Goal: Task Accomplishment & Management: Manage account settings

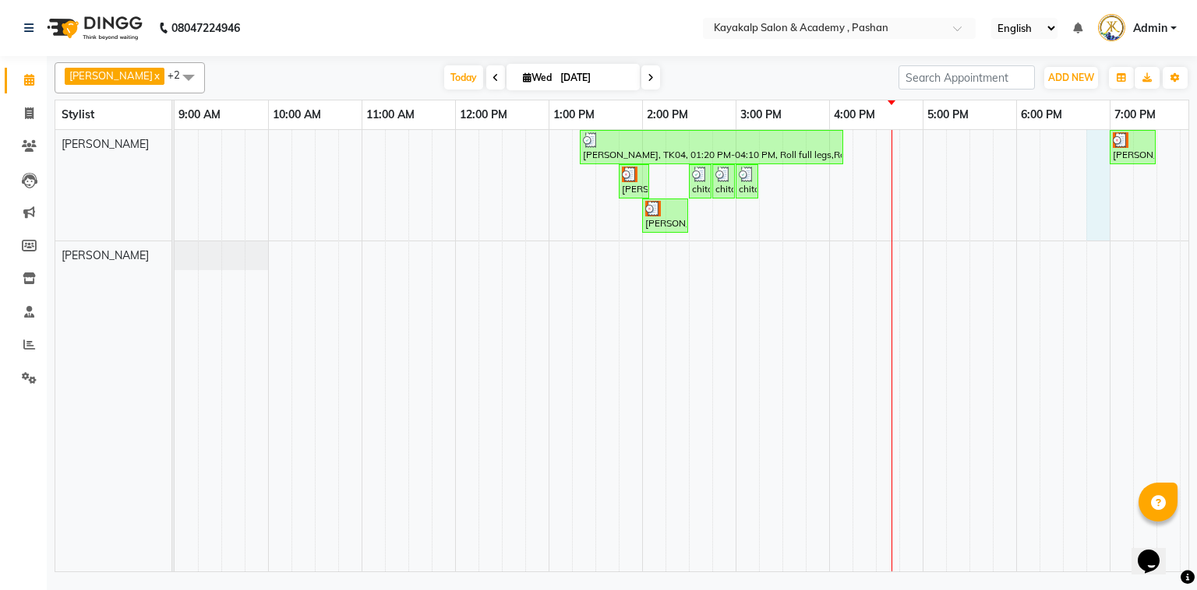
click at [1087, 144] on div "[PERSON_NAME], TK04, 01:20 PM-04:10 PM, Roll full legs,Roll full arms,Argan Wax…" at bounding box center [735, 351] width 1122 height 442
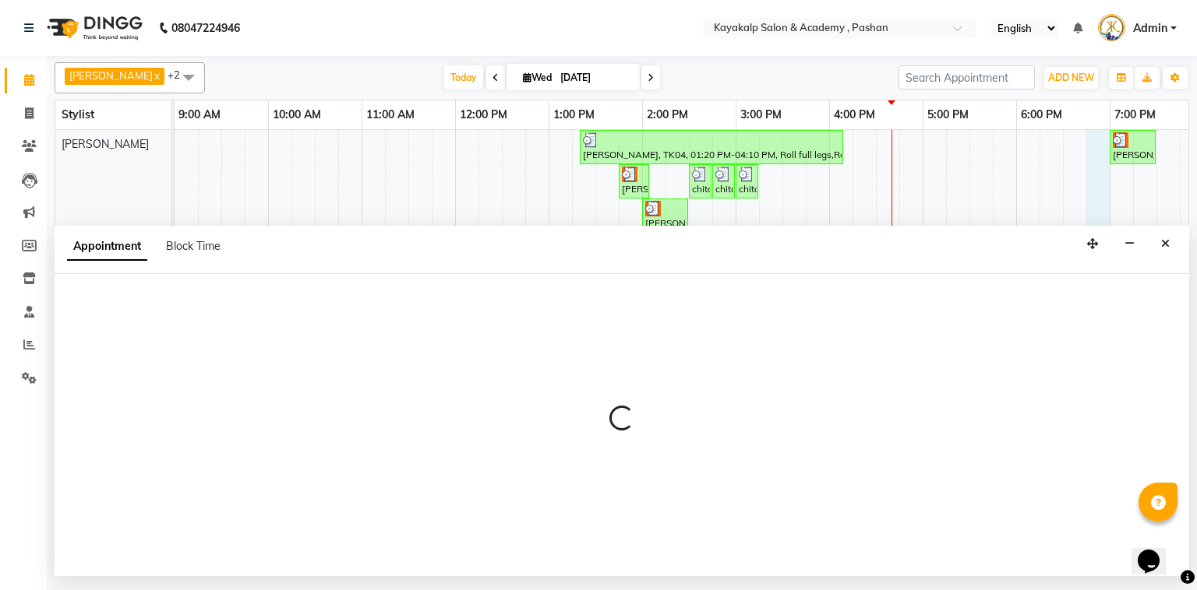
select select "29289"
select select "1125"
select select "tentative"
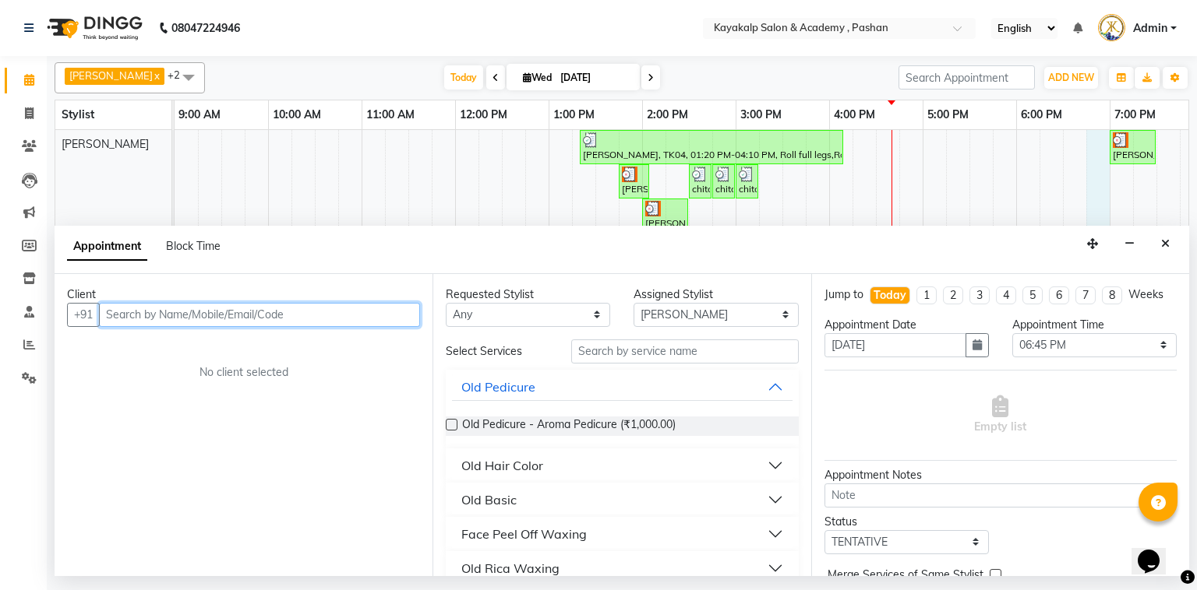
click at [327, 312] on input "text" at bounding box center [259, 315] width 321 height 24
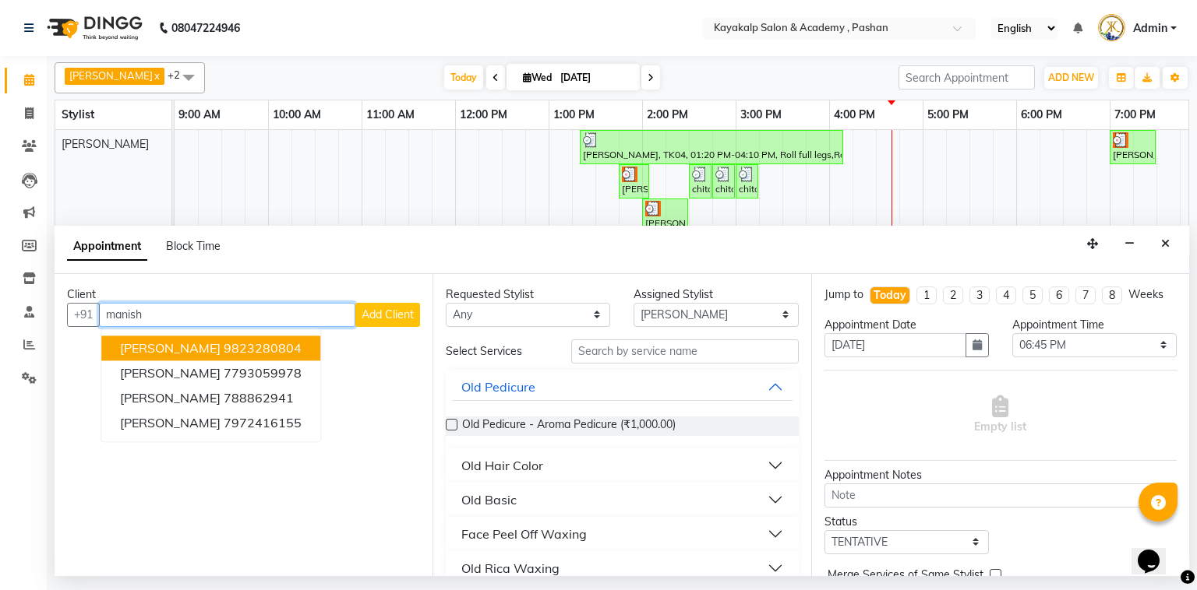
click at [249, 349] on ngb-highlight "9823280804" at bounding box center [263, 348] width 78 height 16
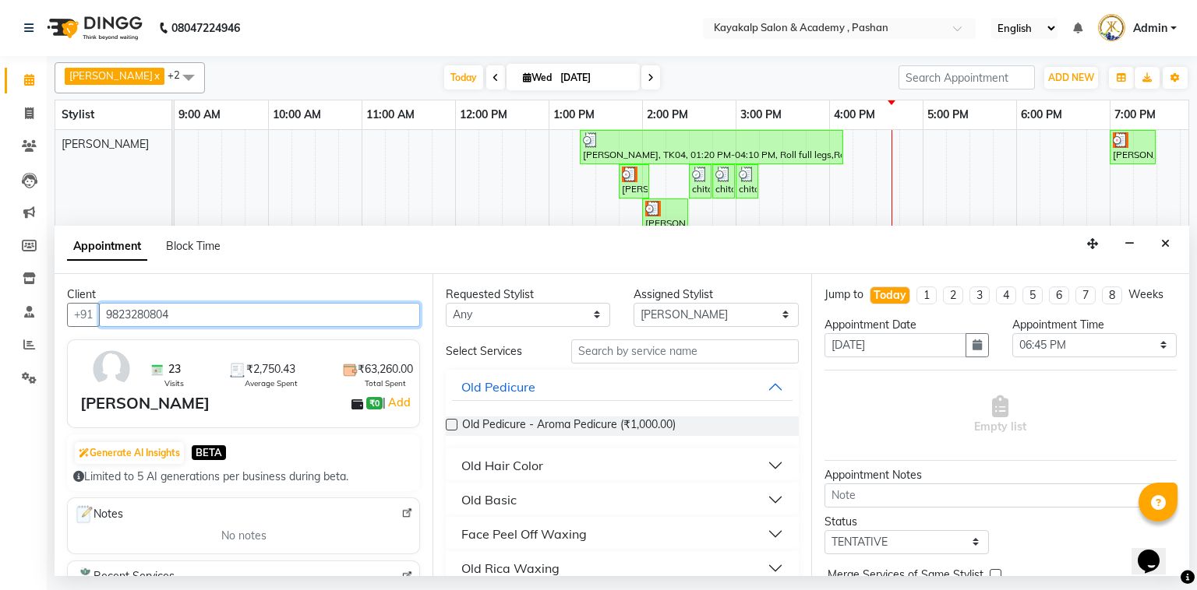
type input "9823280804"
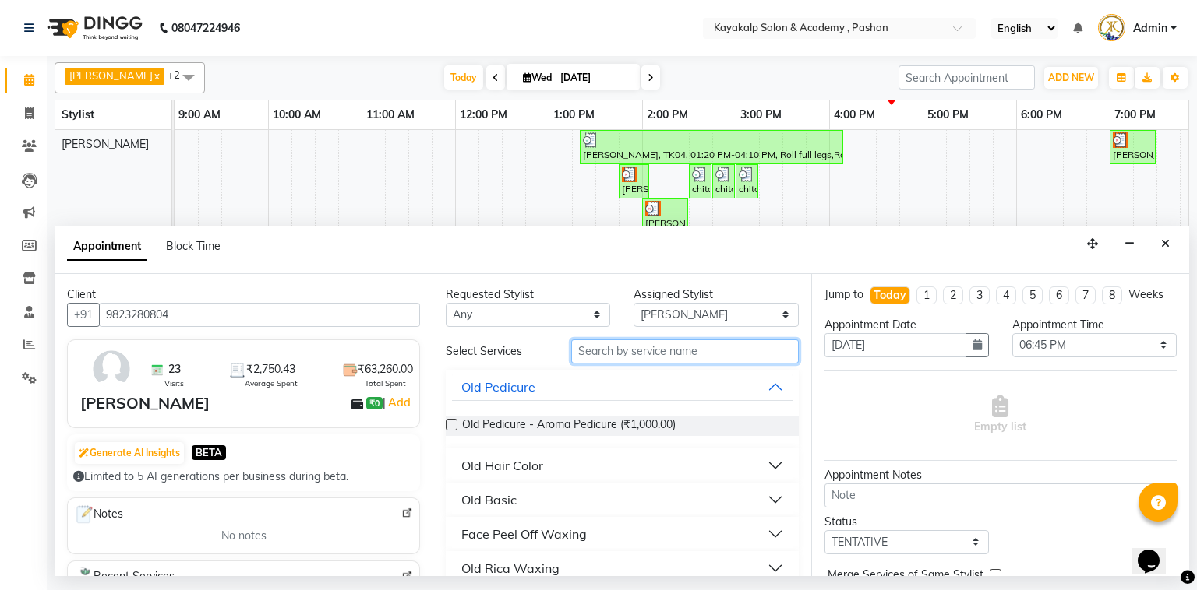
click at [676, 354] on input "text" at bounding box center [684, 352] width 227 height 24
type input "eye"
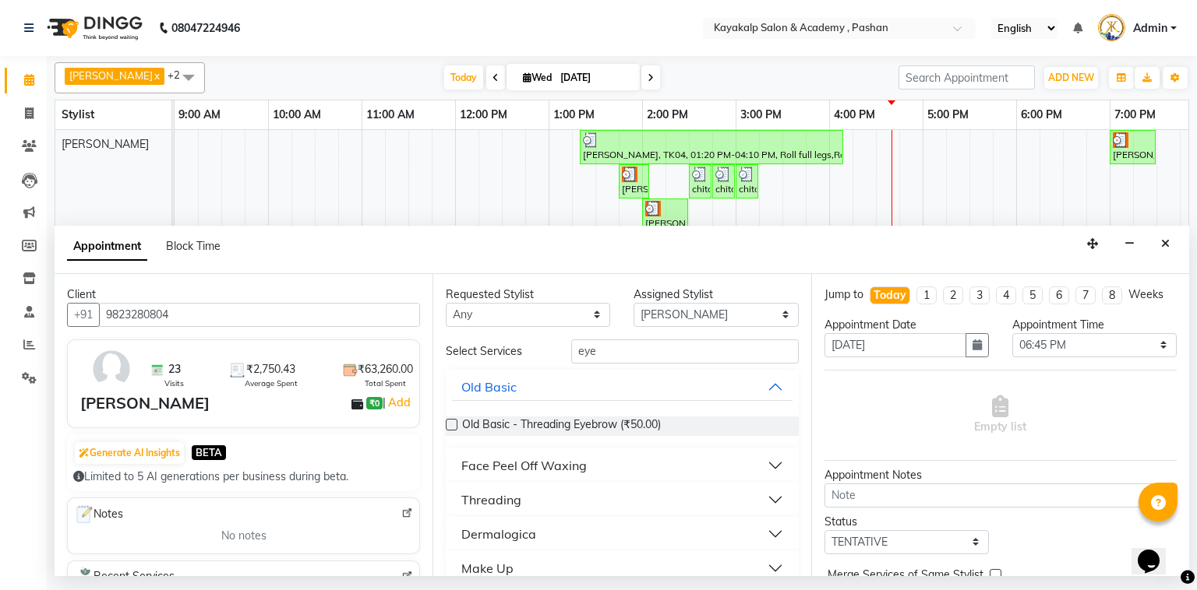
click at [520, 467] on div "Face Peel Off Waxing" at bounding box center [523, 466] width 125 height 19
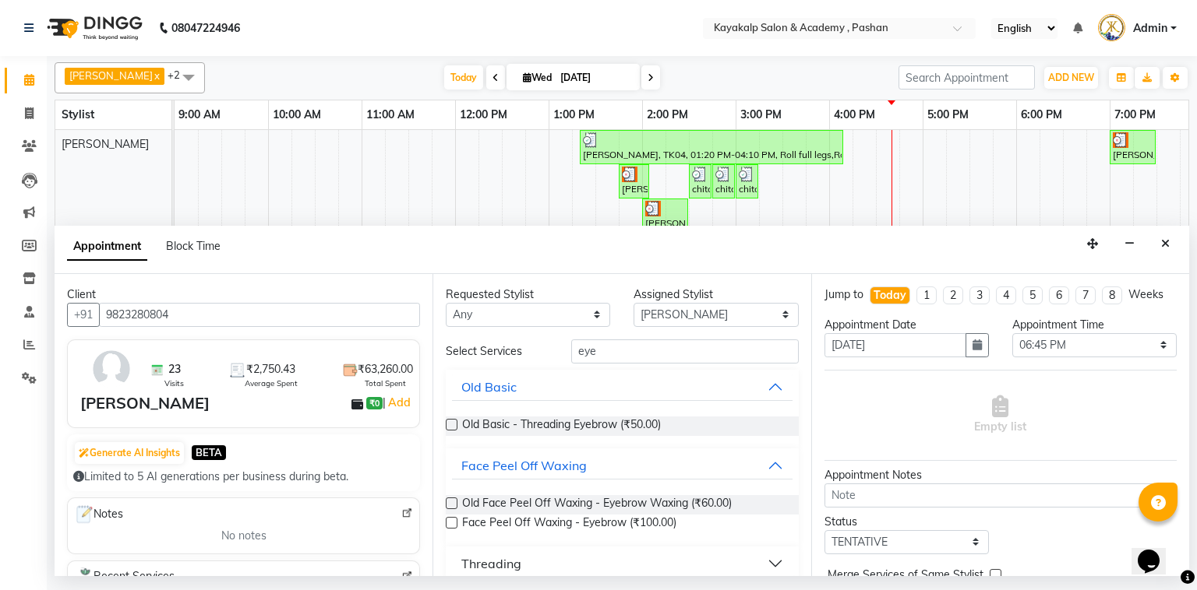
click at [453, 524] on label at bounding box center [452, 523] width 12 height 12
click at [453, 524] on input "checkbox" at bounding box center [451, 525] width 10 height 10
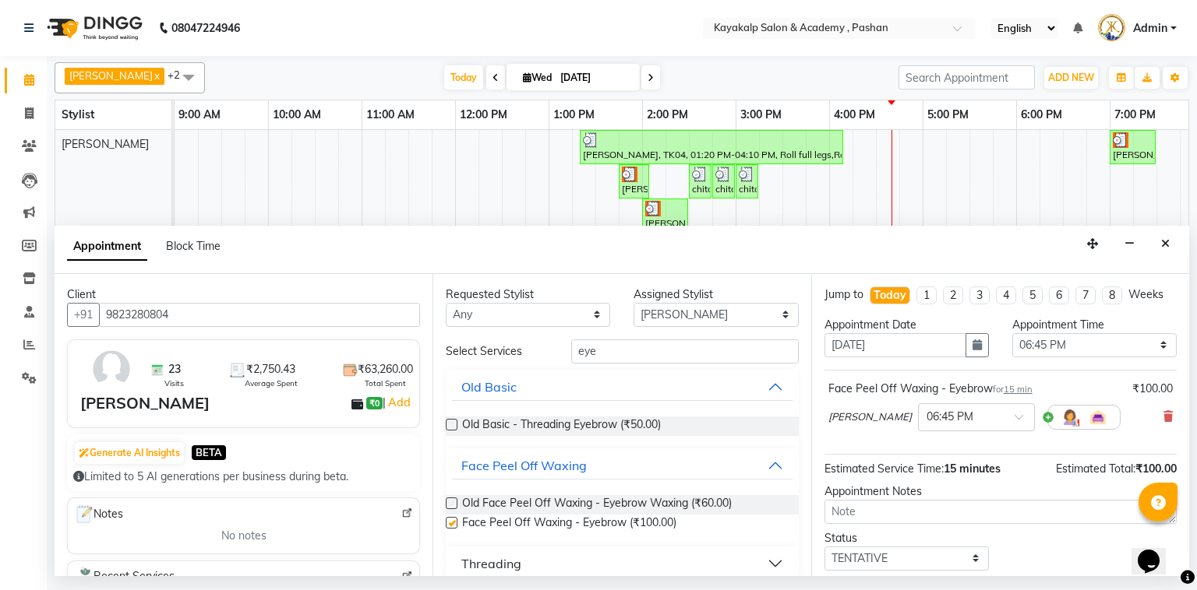
checkbox input "false"
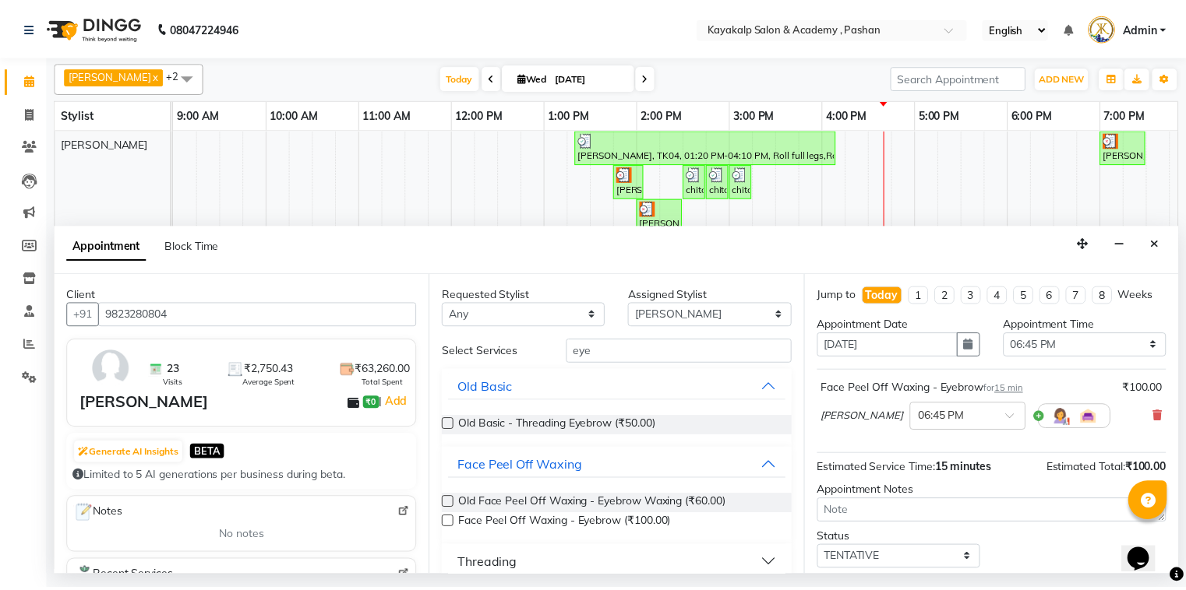
scroll to position [91, 0]
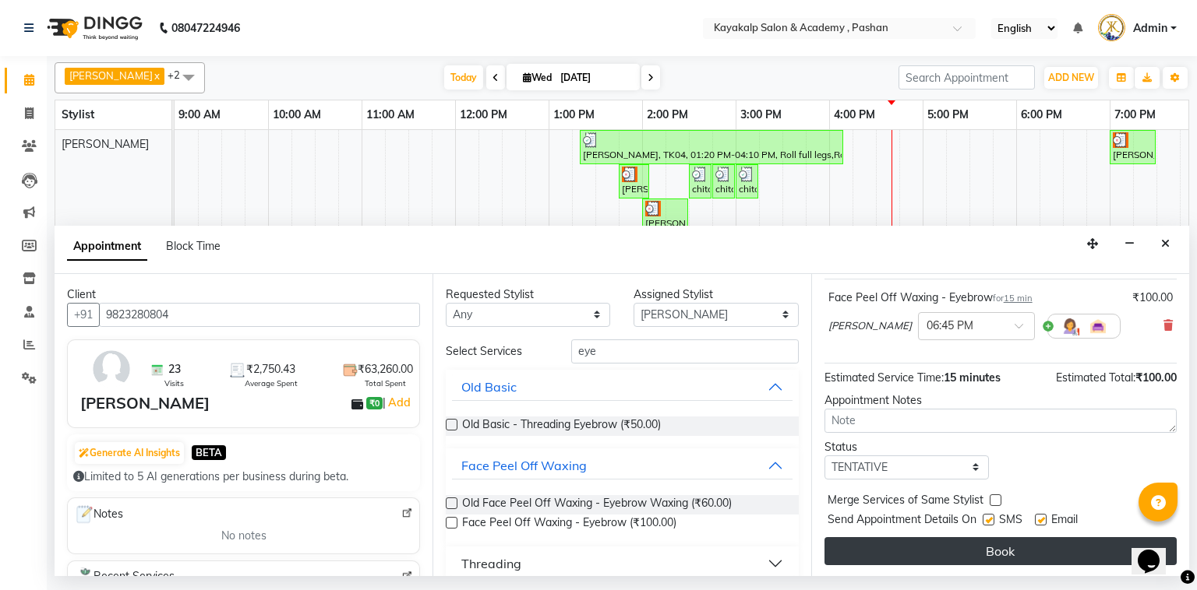
click at [950, 538] on button "Book" at bounding box center [1000, 552] width 352 height 28
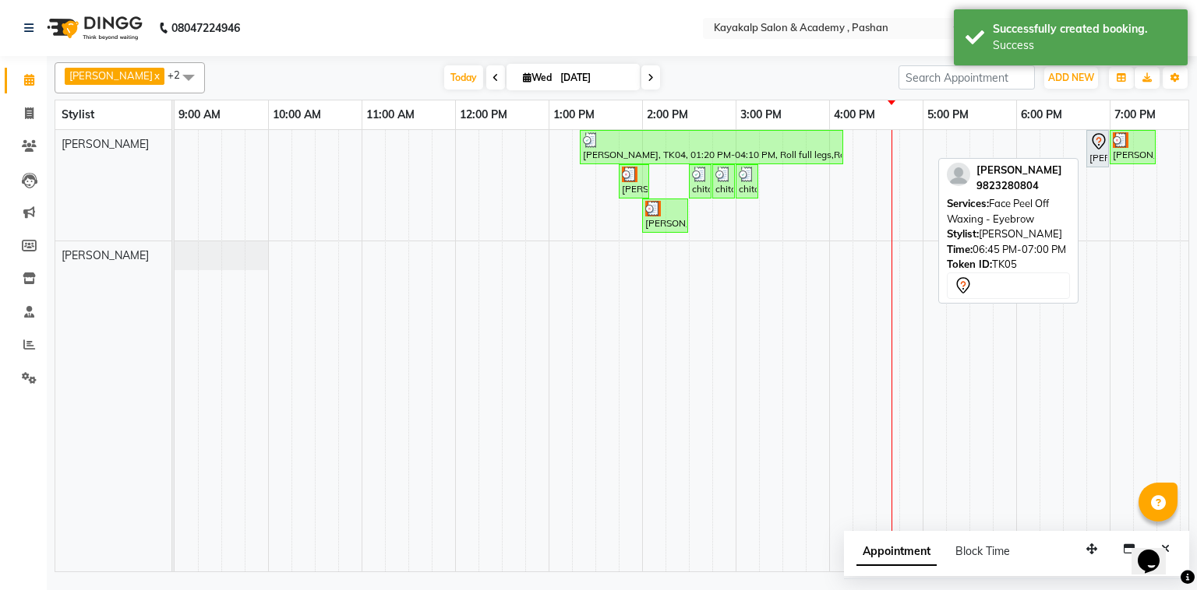
click at [1091, 151] on div "[PERSON_NAME], TK05, 06:45 PM-07:00 PM, Face Peel Off Waxing - Eyebrow" at bounding box center [1097, 148] width 19 height 33
select select "7"
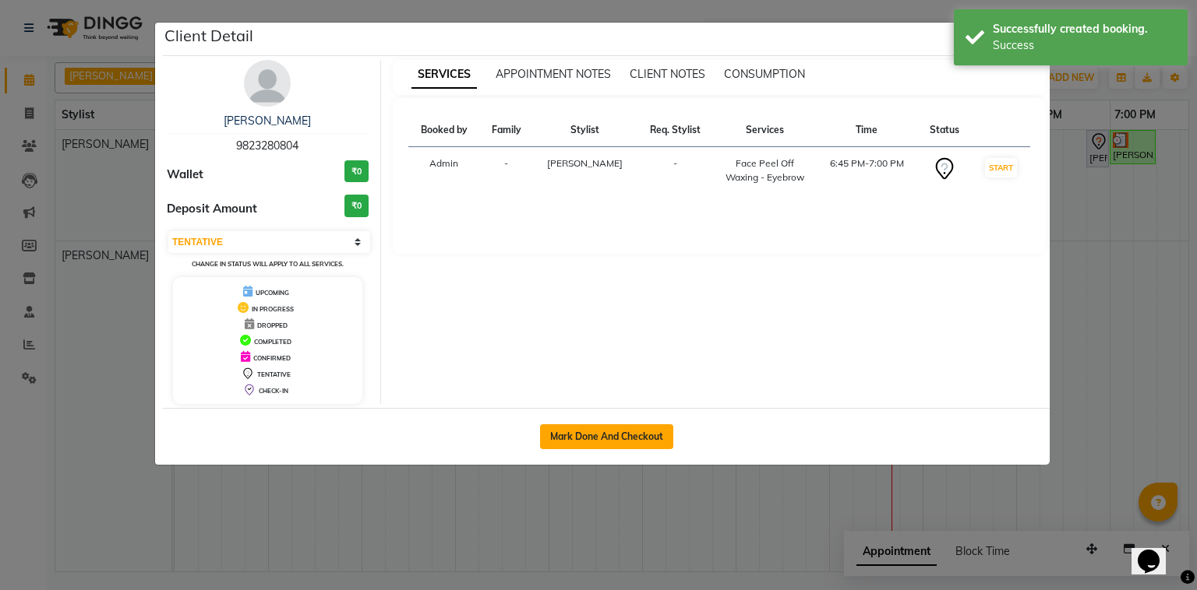
click at [608, 428] on button "Mark Done And Checkout" at bounding box center [606, 437] width 133 height 25
select select "service"
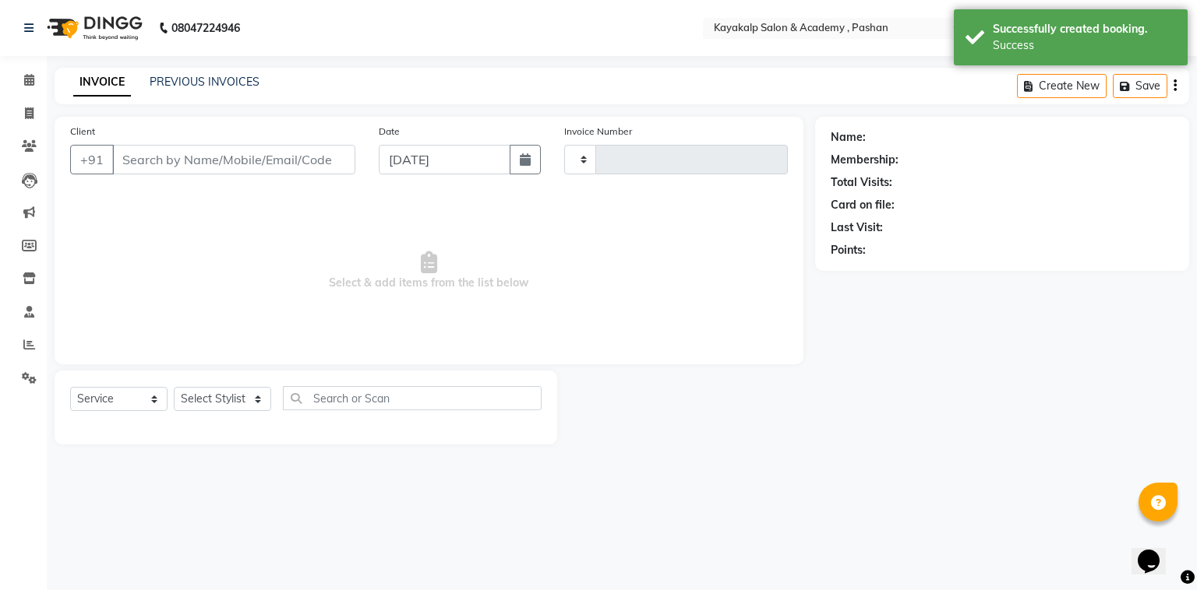
type input "0635"
select select "4804"
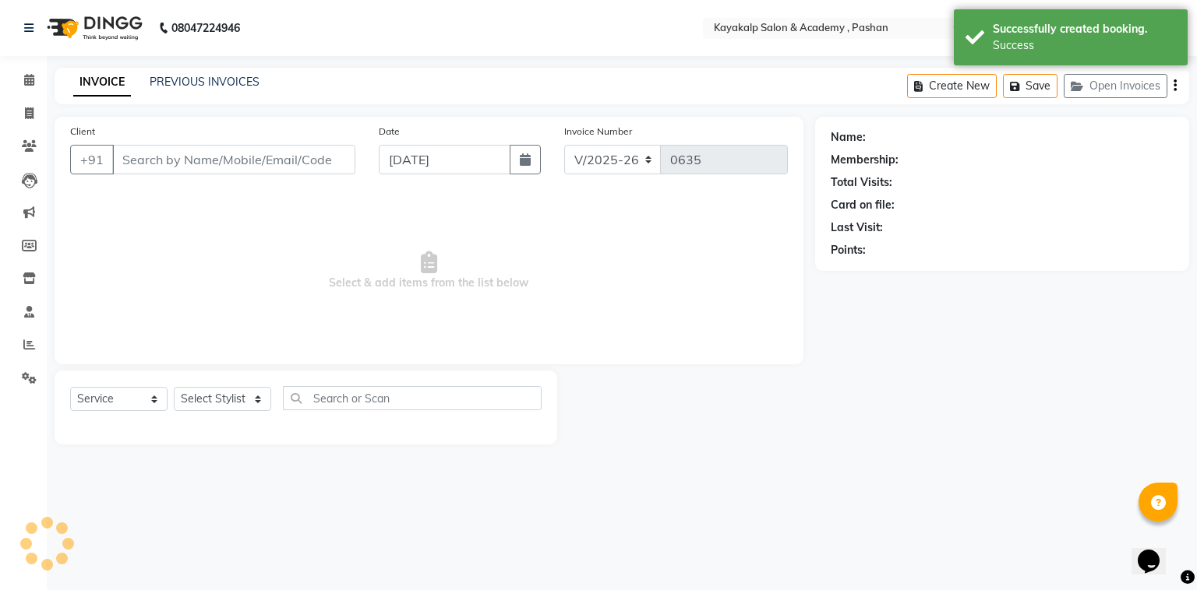
type input "9823280804"
select select "29289"
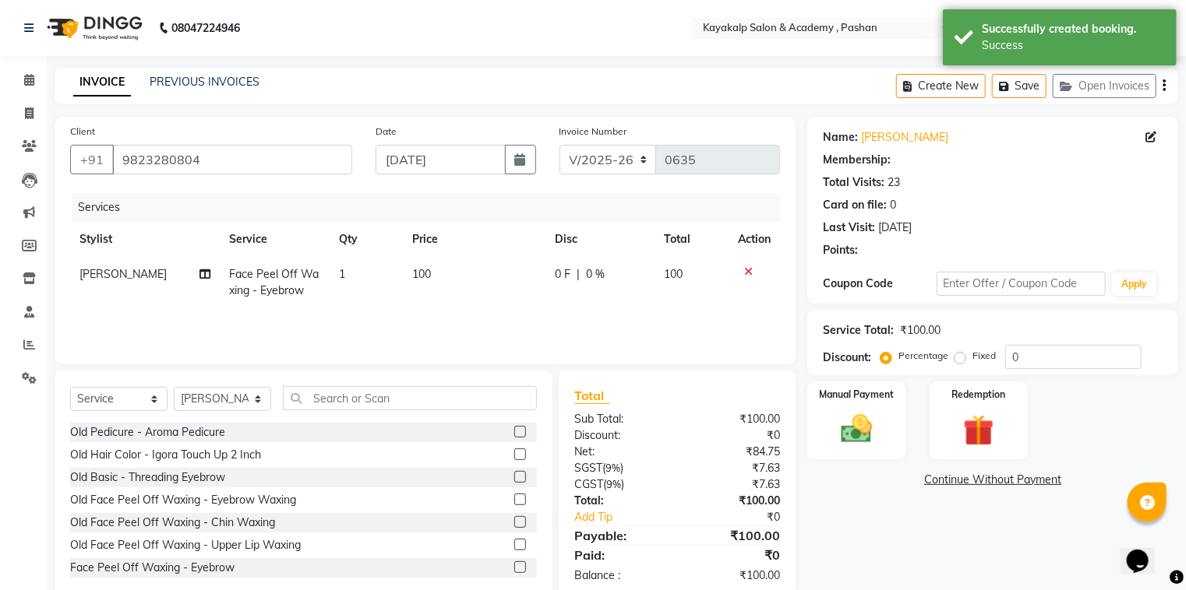
select select "1: Object"
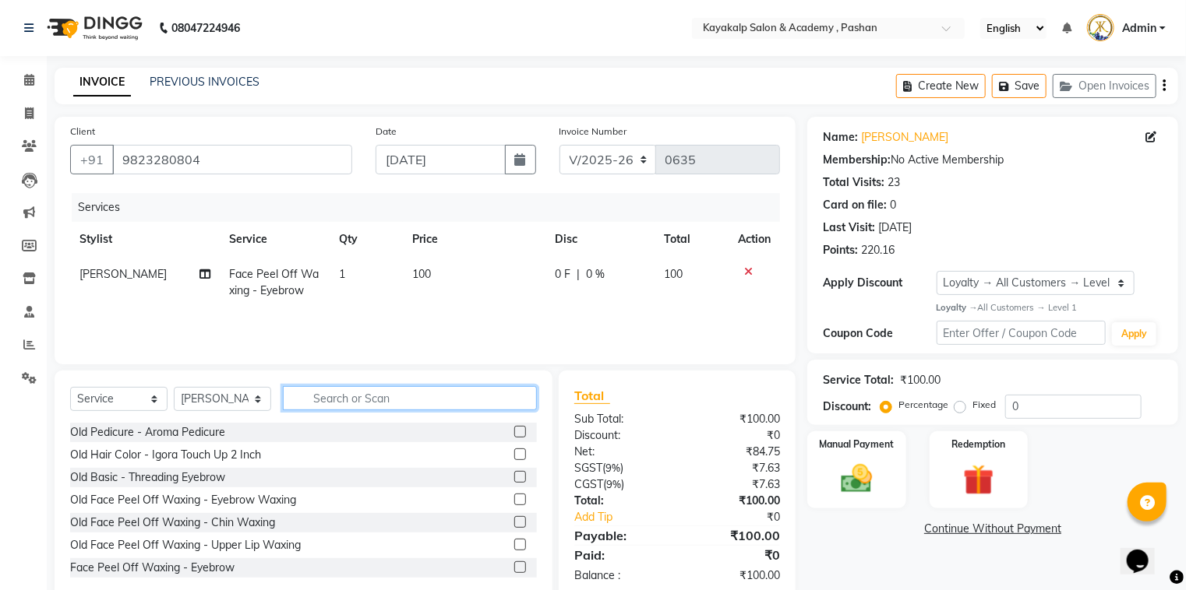
click at [418, 393] on input "text" at bounding box center [410, 398] width 254 height 24
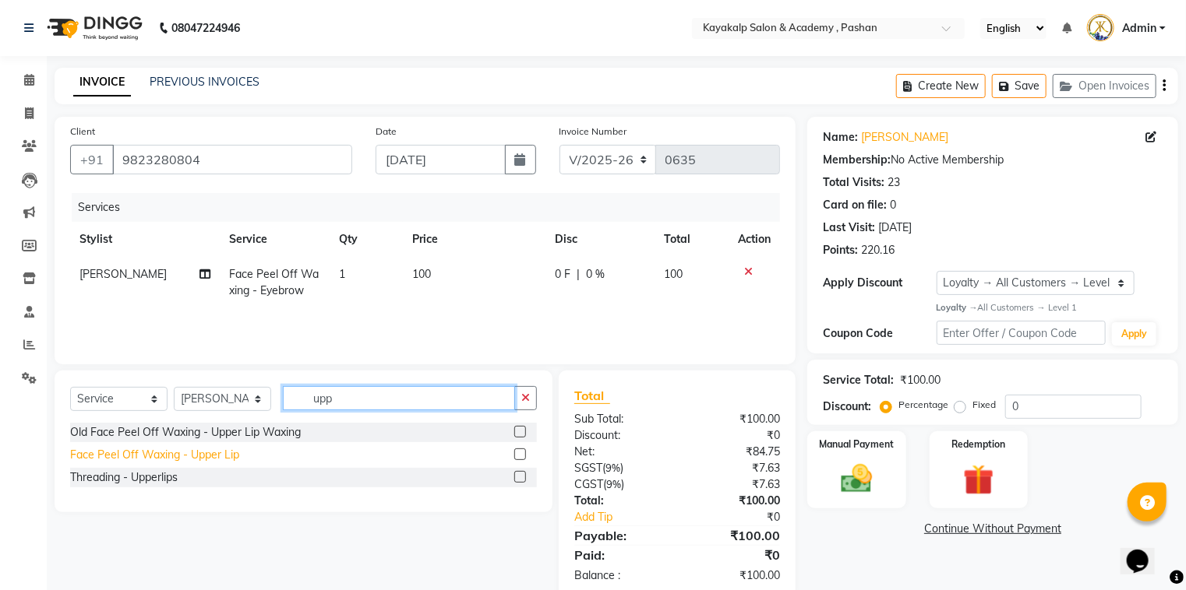
type input "upp"
click at [198, 461] on div "Face Peel Off Waxing - Upper Lip" at bounding box center [154, 455] width 169 height 16
checkbox input "false"
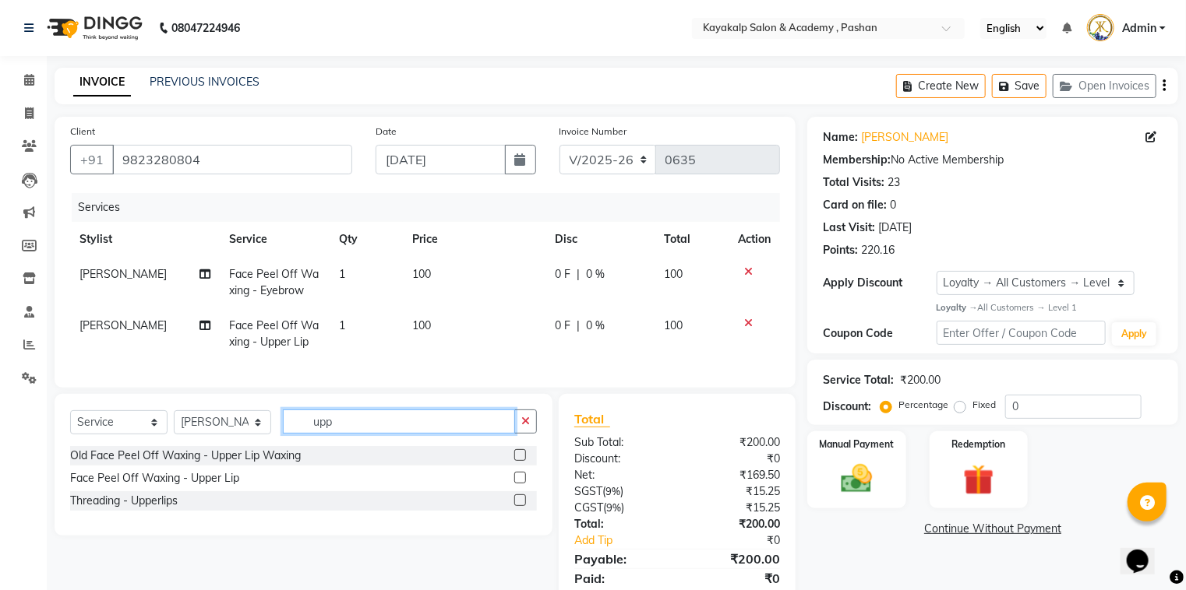
click at [401, 430] on input "upp" at bounding box center [399, 422] width 232 height 24
type input "u"
type input "chin"
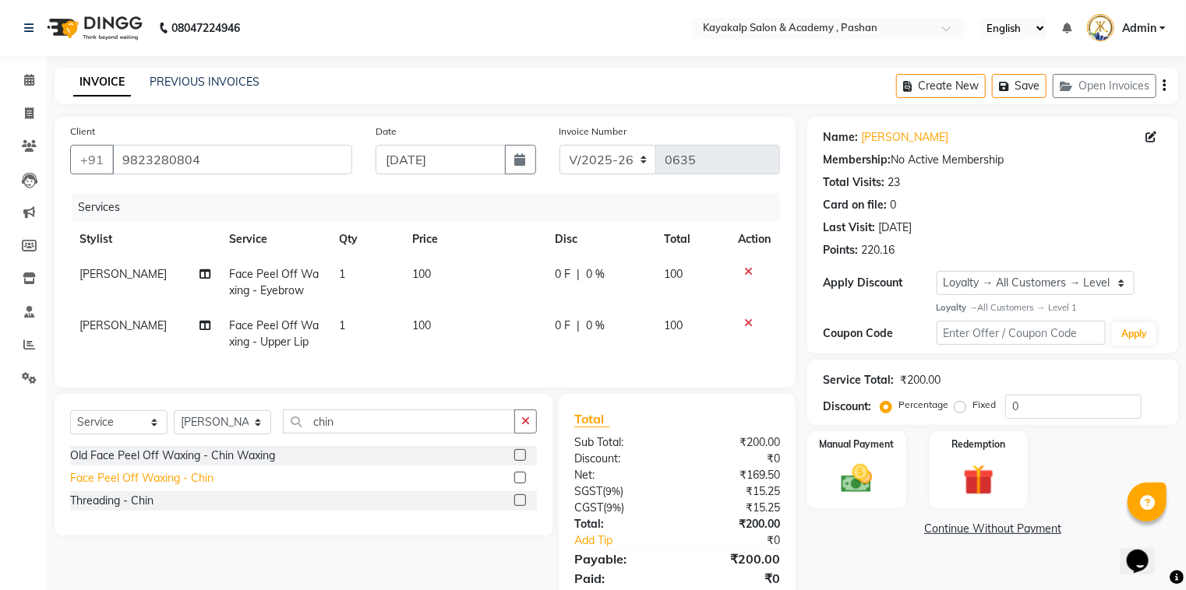
click at [203, 487] on div "Face Peel Off Waxing - Chin" at bounding box center [141, 479] width 143 height 16
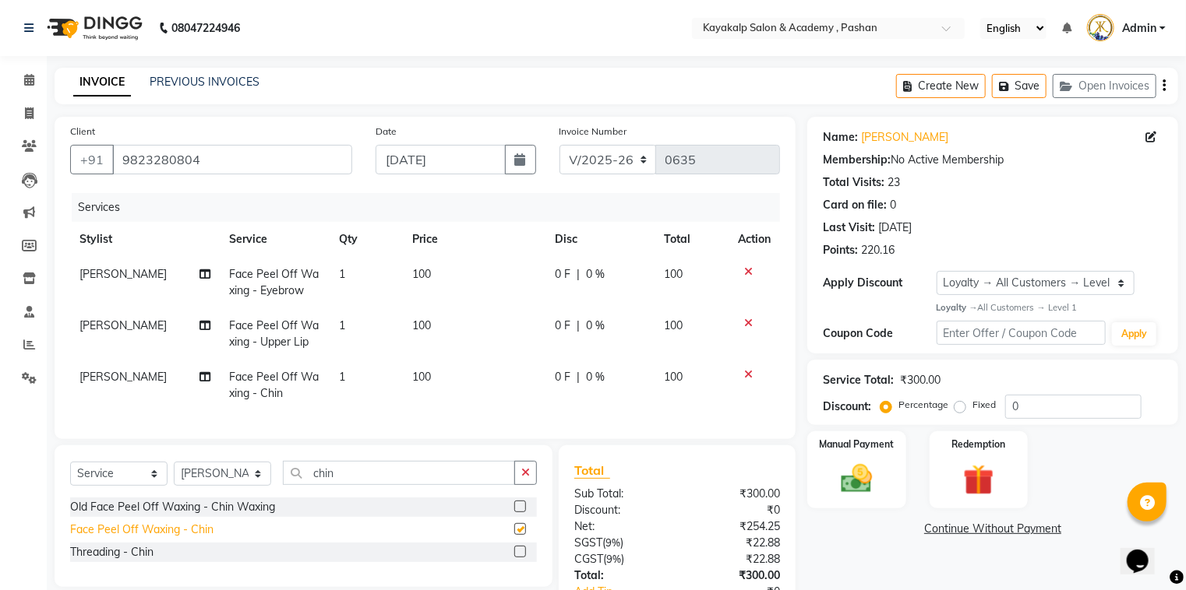
checkbox input "false"
click at [754, 372] on div at bounding box center [754, 374] width 33 height 11
click at [748, 374] on icon at bounding box center [748, 374] width 9 height 11
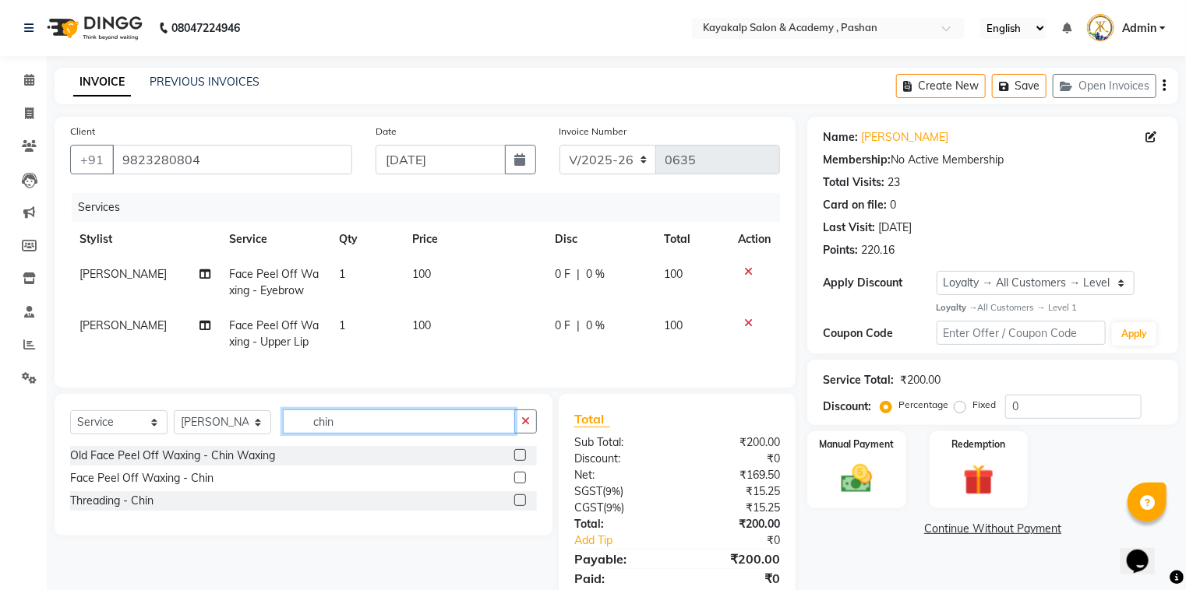
click at [354, 433] on input "chin" at bounding box center [399, 422] width 232 height 24
type input "c"
type input "chin"
click at [121, 509] on div "Threading - Chin" at bounding box center [111, 501] width 83 height 16
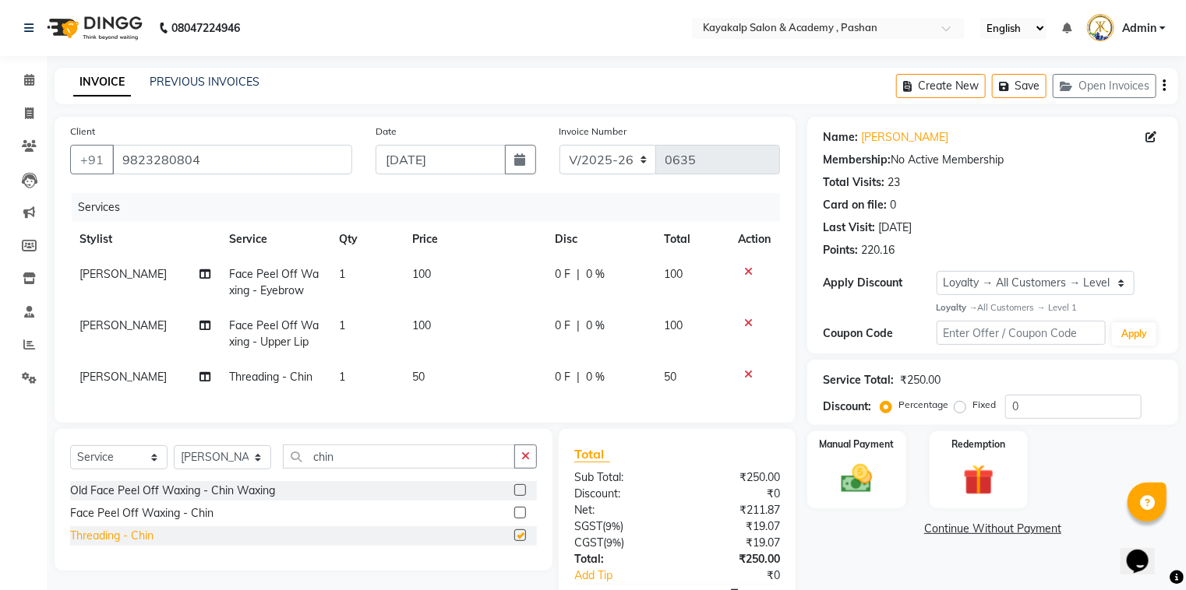
checkbox input "false"
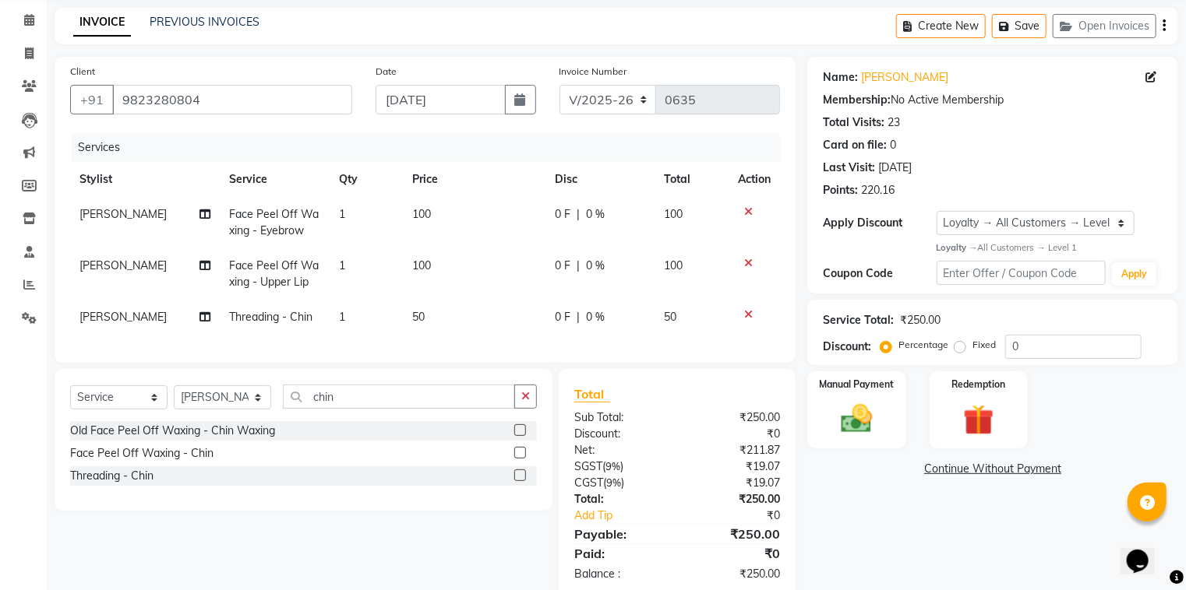
scroll to position [103, 0]
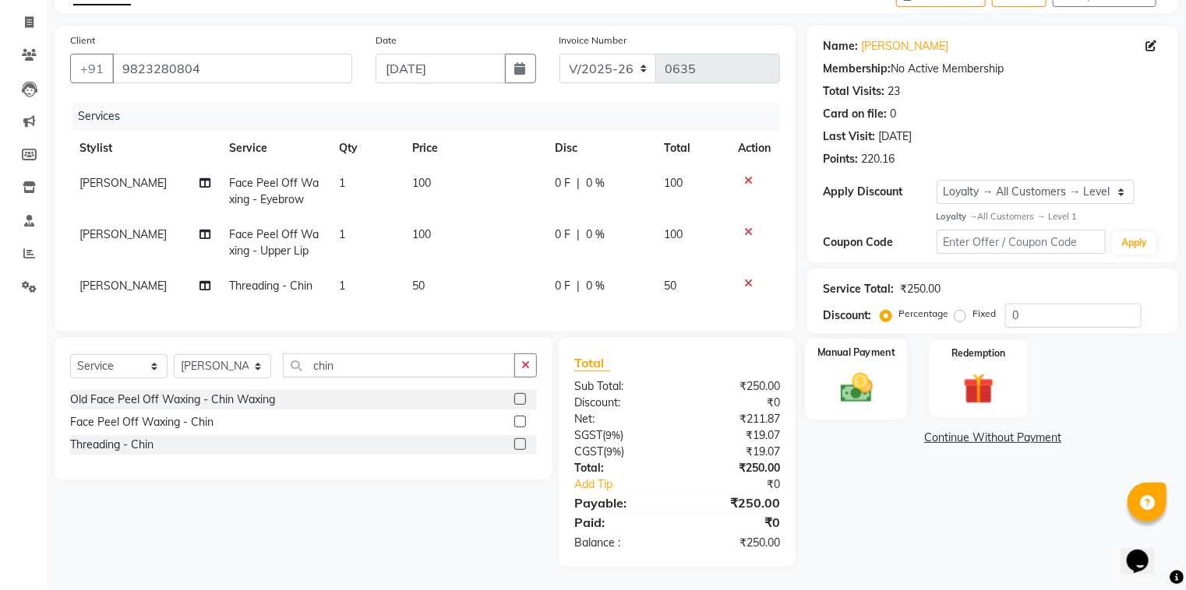
click at [867, 369] on img at bounding box center [856, 387] width 52 height 37
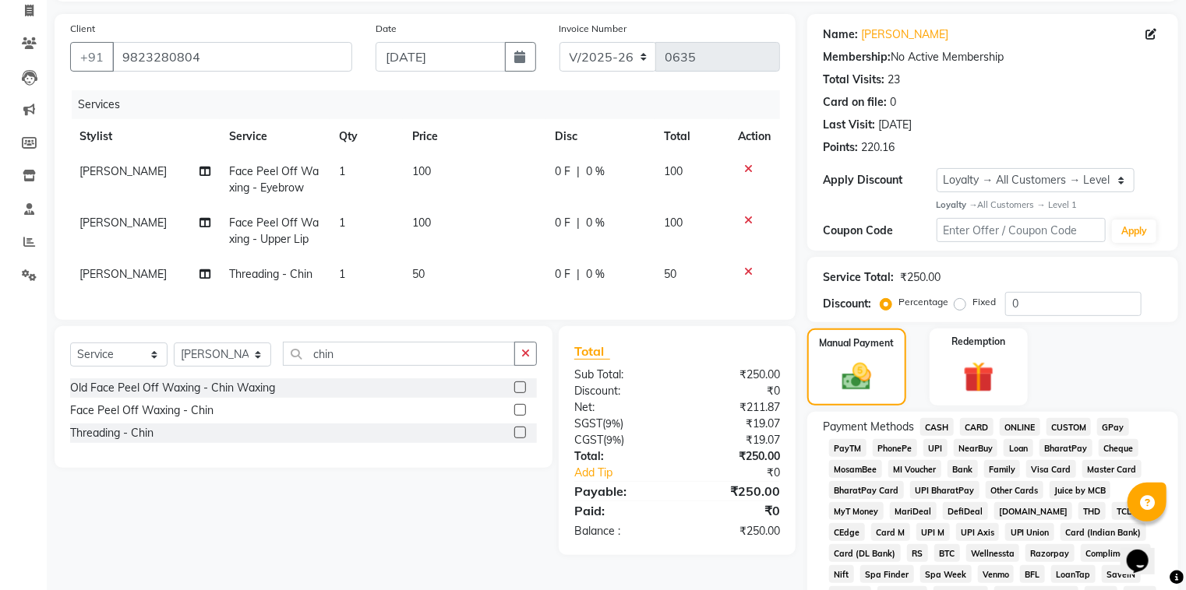
click at [1110, 432] on span "GPay" at bounding box center [1113, 427] width 32 height 18
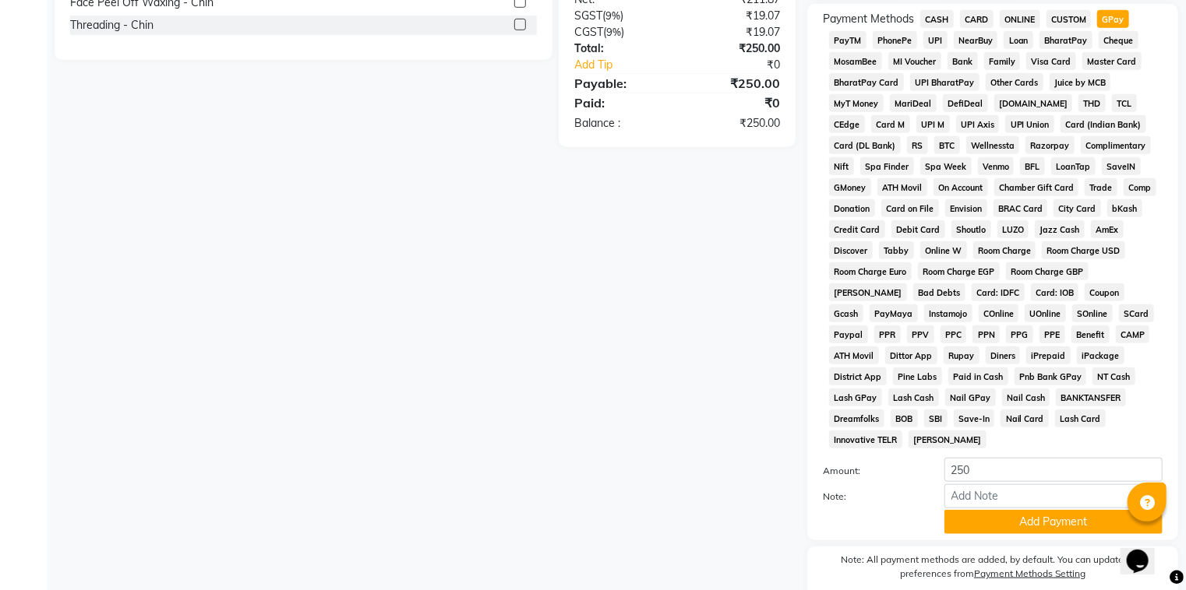
scroll to position [568, 0]
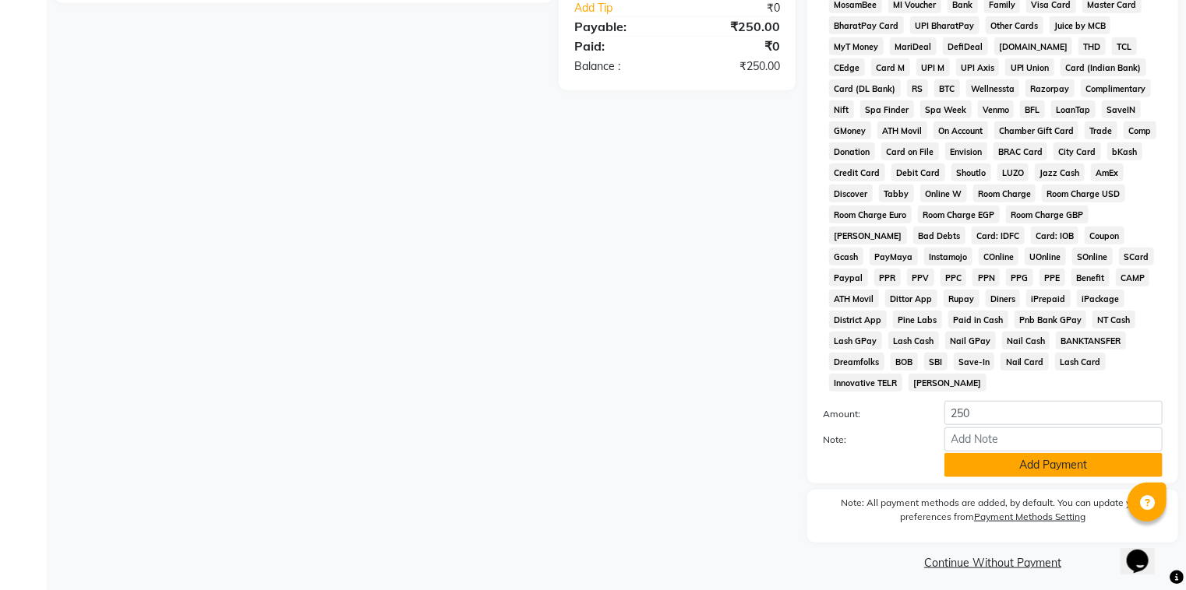
click at [1045, 458] on button "Add Payment" at bounding box center [1053, 465] width 218 height 24
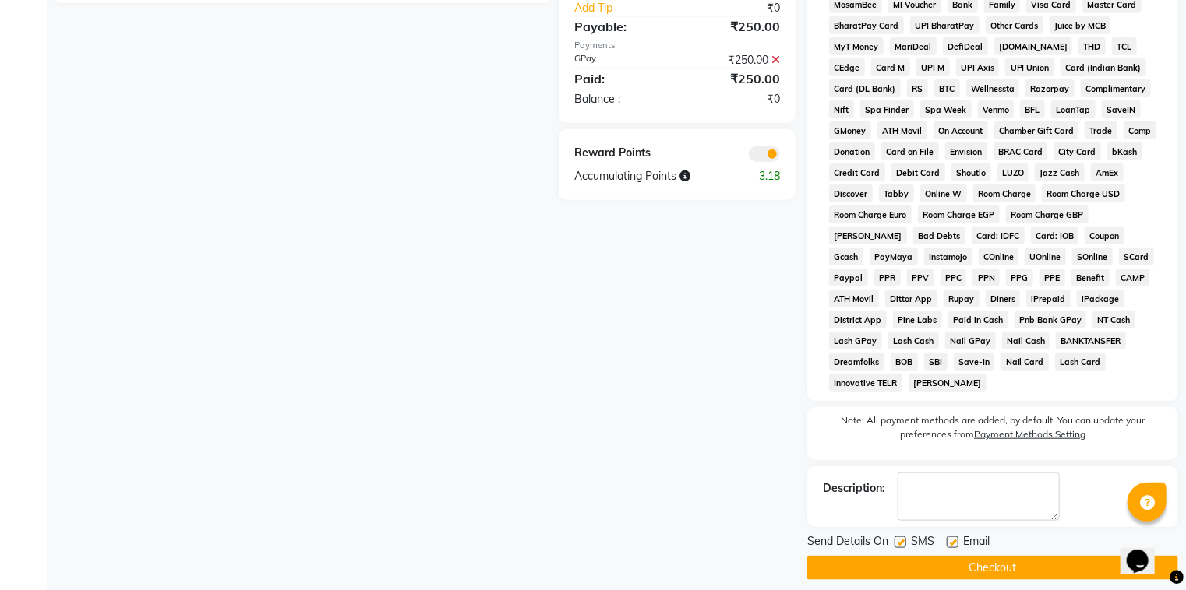
click at [1001, 556] on button "Checkout" at bounding box center [992, 568] width 371 height 24
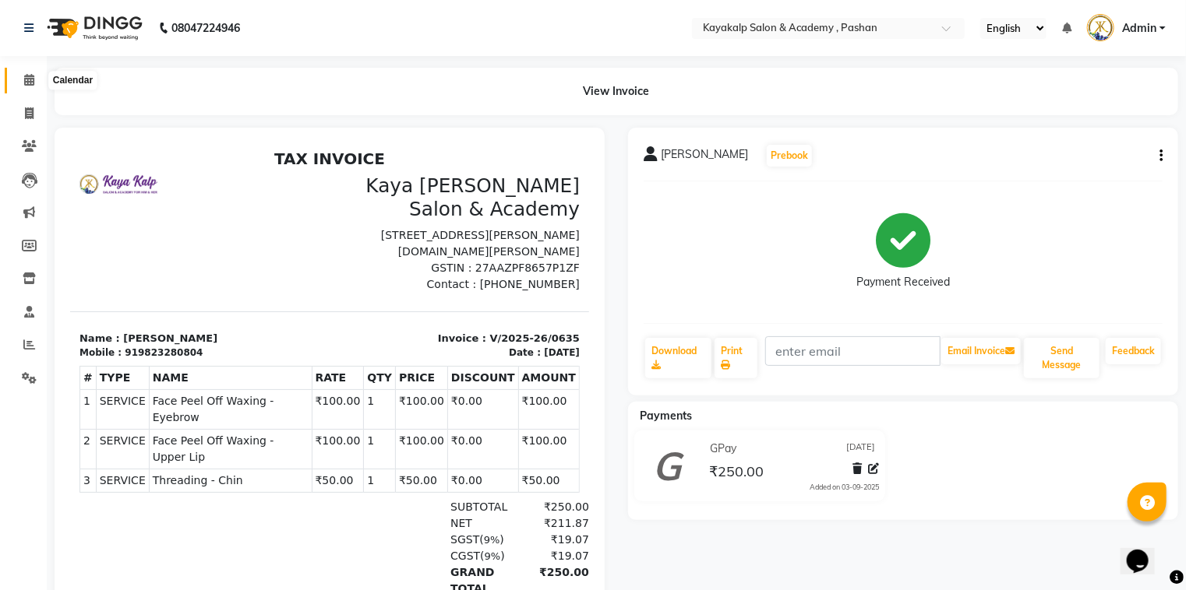
click at [32, 73] on span at bounding box center [29, 81] width 27 height 18
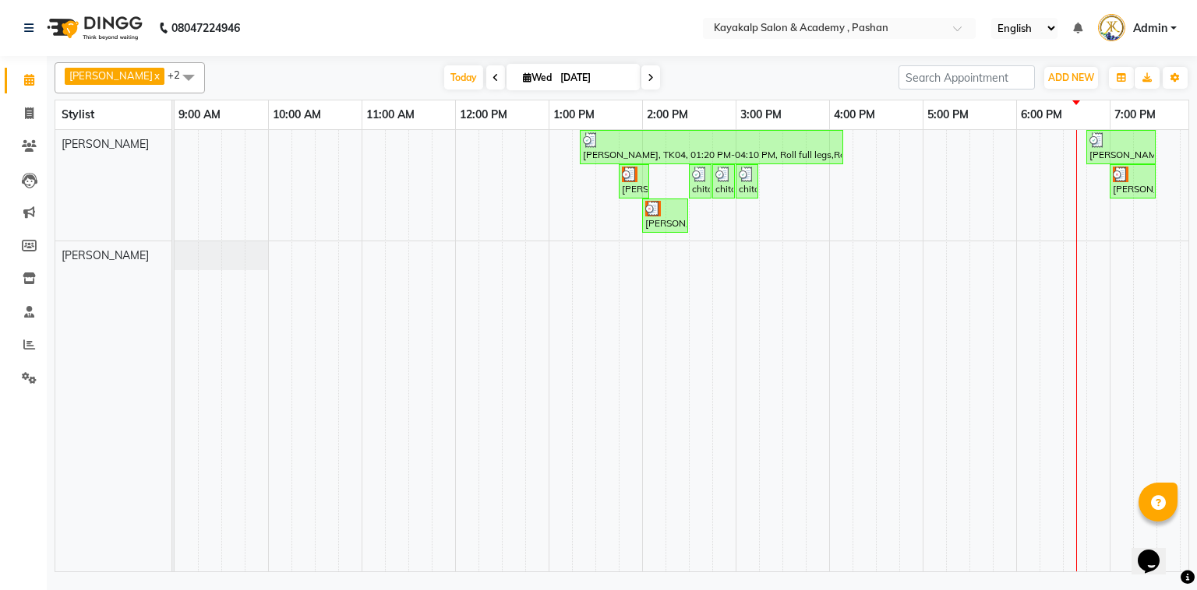
click at [641, 70] on span at bounding box center [650, 77] width 19 height 24
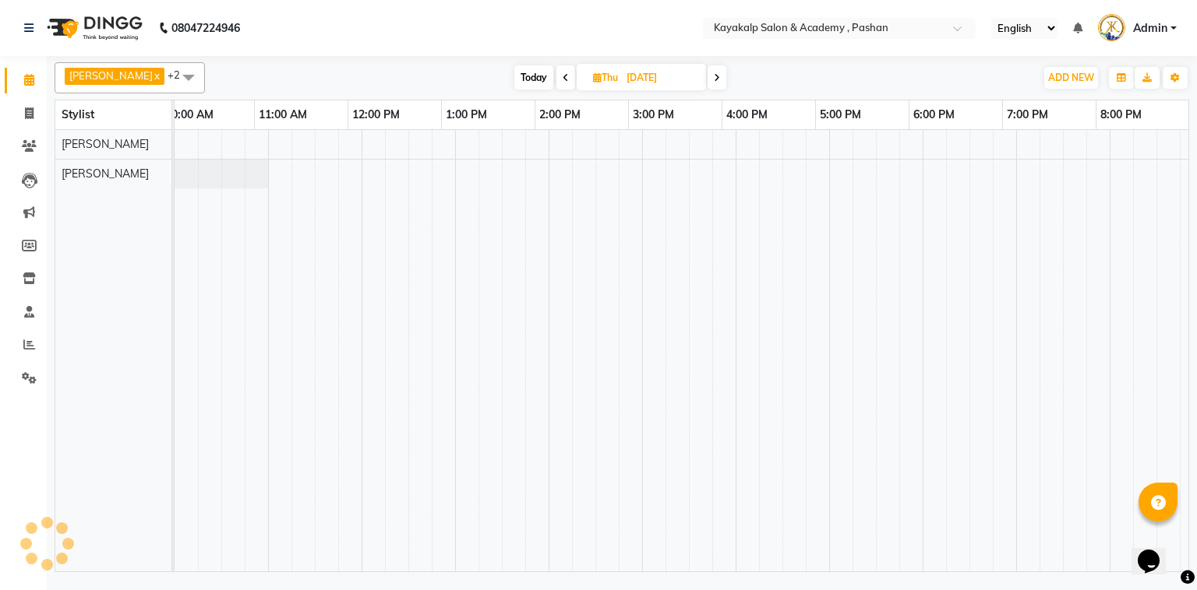
scroll to position [0, 108]
click at [527, 79] on span "Today" at bounding box center [533, 77] width 39 height 24
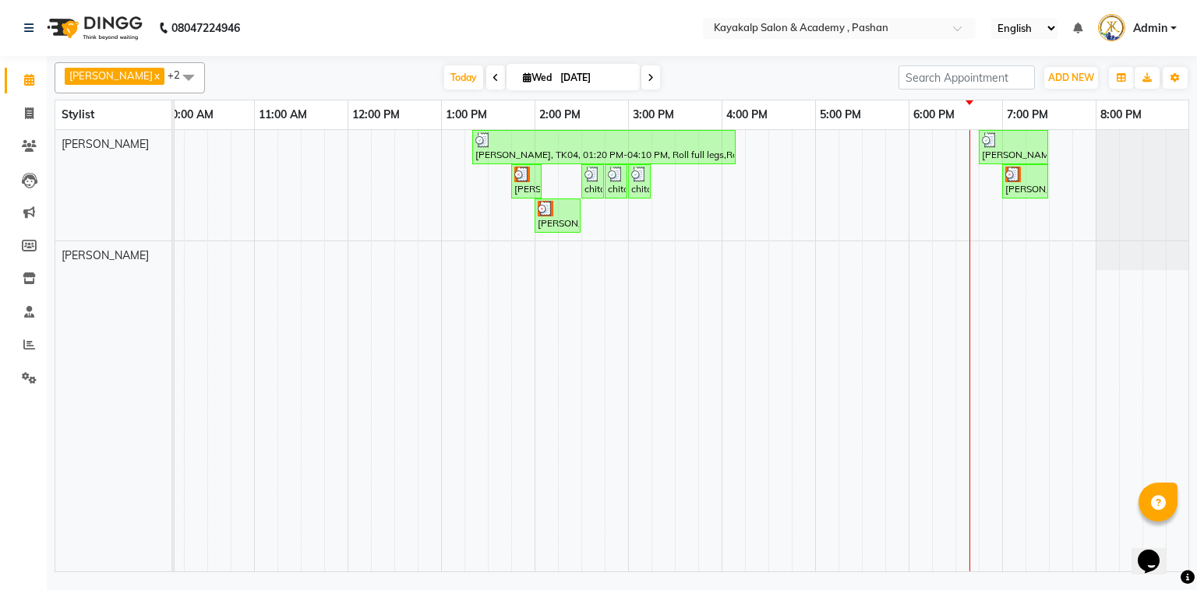
click at [649, 79] on span at bounding box center [650, 77] width 19 height 24
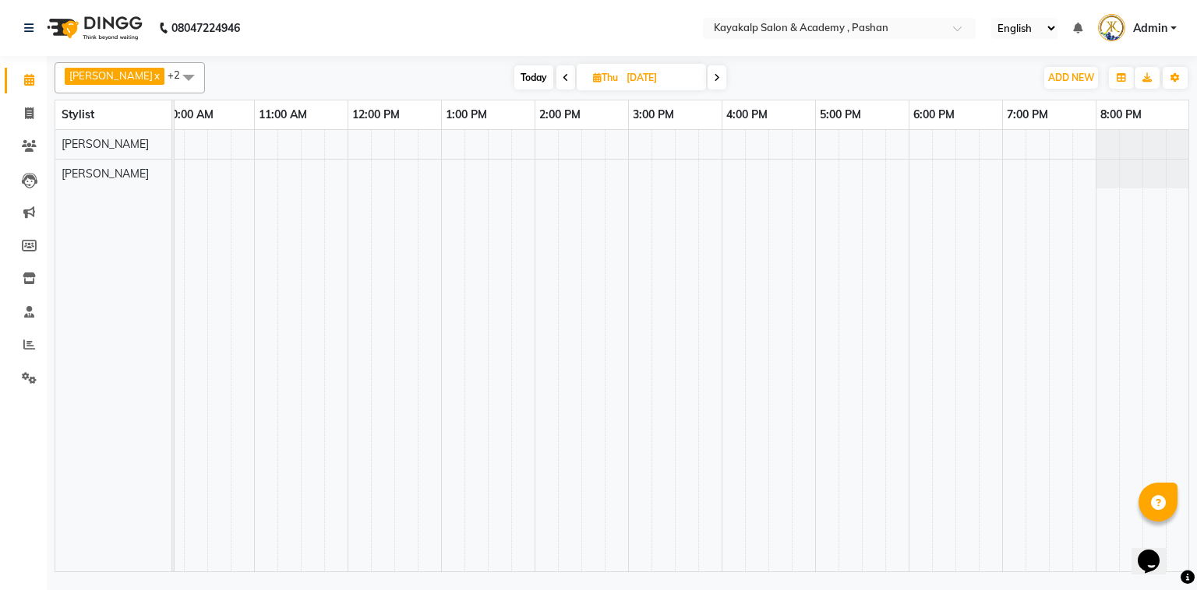
click at [538, 72] on span "Today" at bounding box center [533, 77] width 39 height 24
type input "[DATE]"
